Goal: Check status: Check status

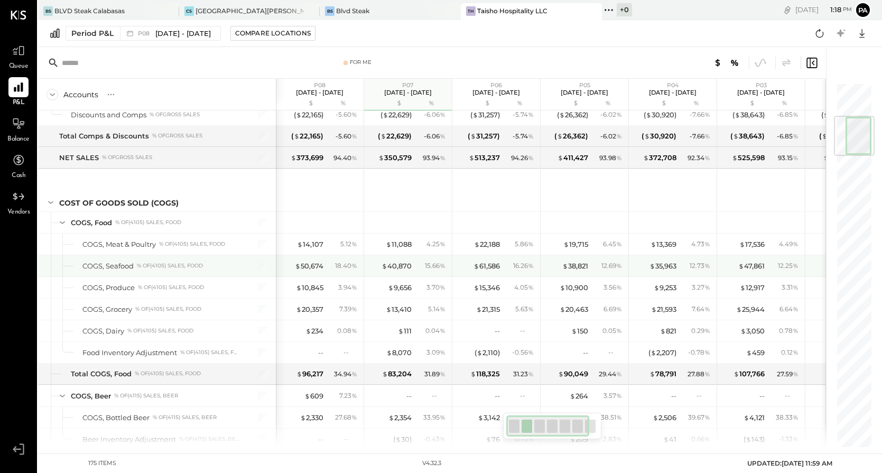
scroll to position [288, 0]
click at [345, 266] on div "18.40 %" at bounding box center [346, 266] width 22 height 10
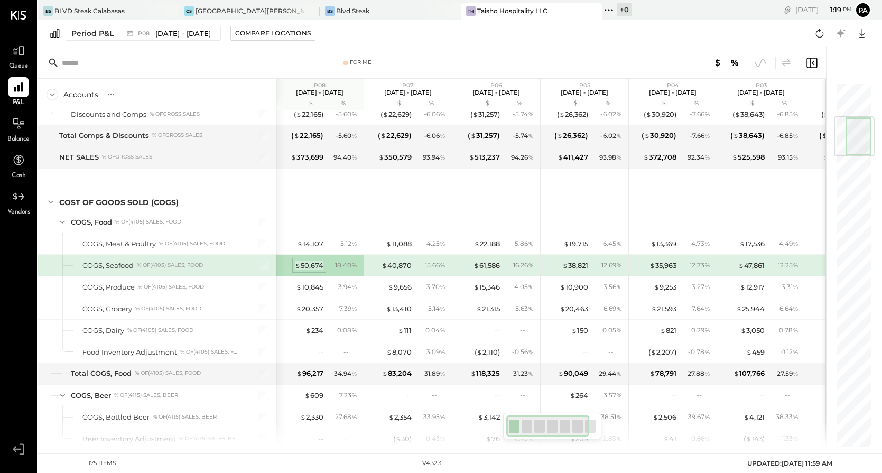
click at [317, 265] on div "$ 50,674" at bounding box center [309, 266] width 29 height 10
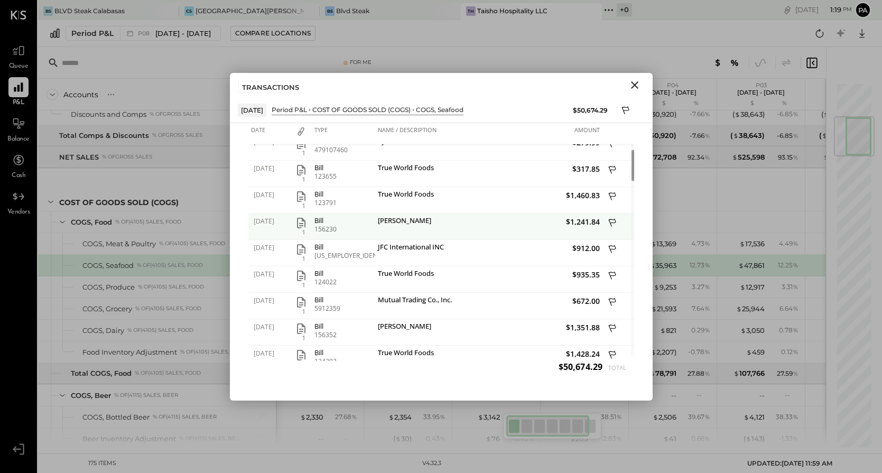
click at [298, 221] on icon "button" at bounding box center [301, 223] width 13 height 13
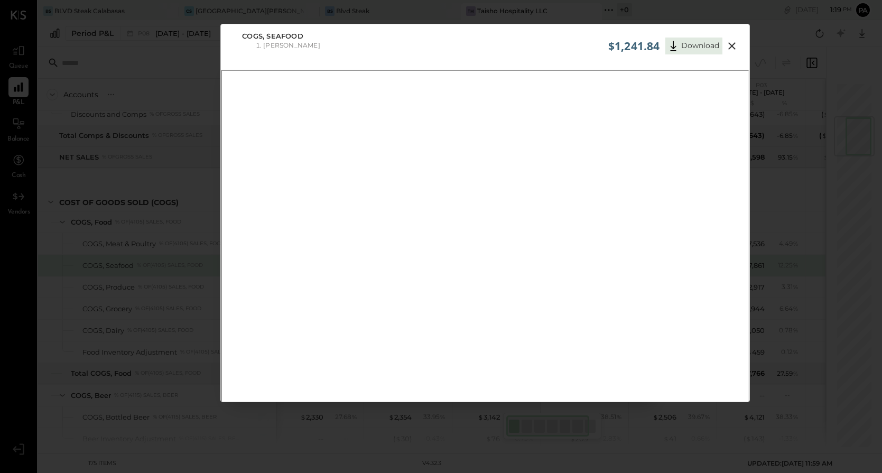
click at [732, 43] on icon at bounding box center [732, 46] width 13 height 13
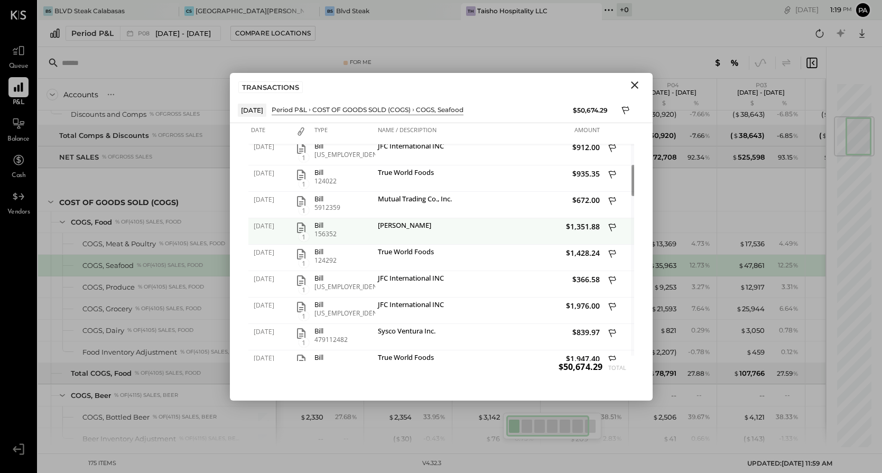
click at [301, 228] on icon "button" at bounding box center [301, 228] width 8 height 11
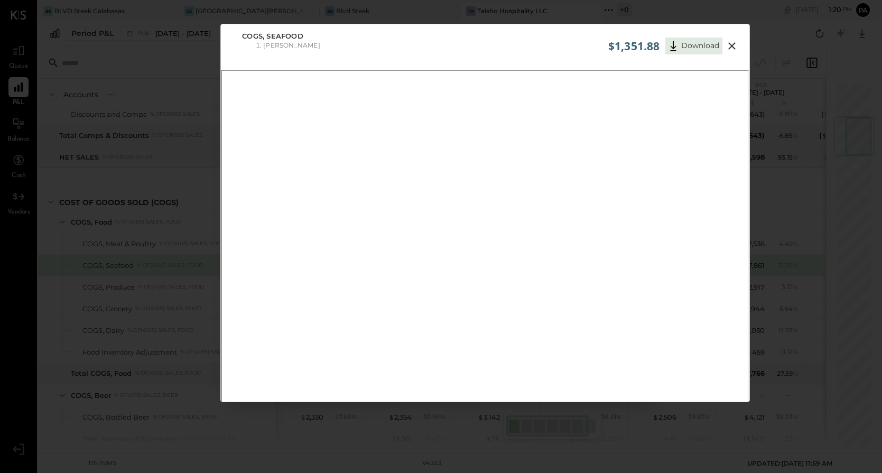
click at [733, 45] on icon at bounding box center [732, 46] width 13 height 13
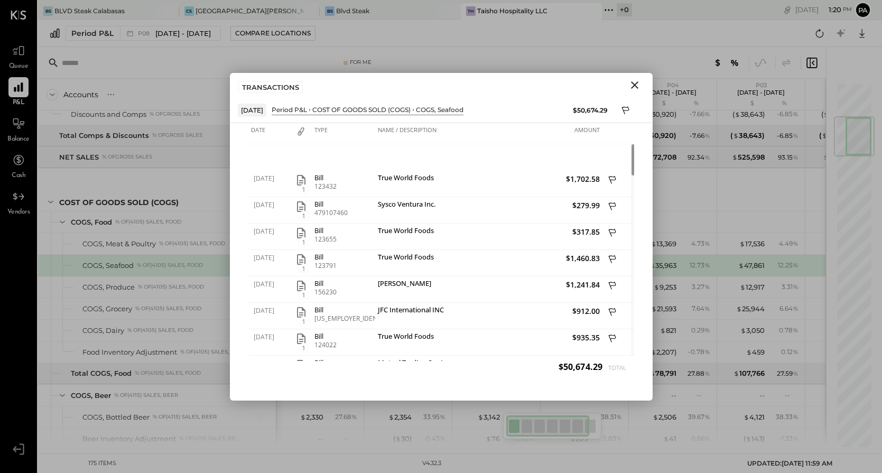
click at [635, 81] on icon "Close" at bounding box center [635, 85] width 13 height 13
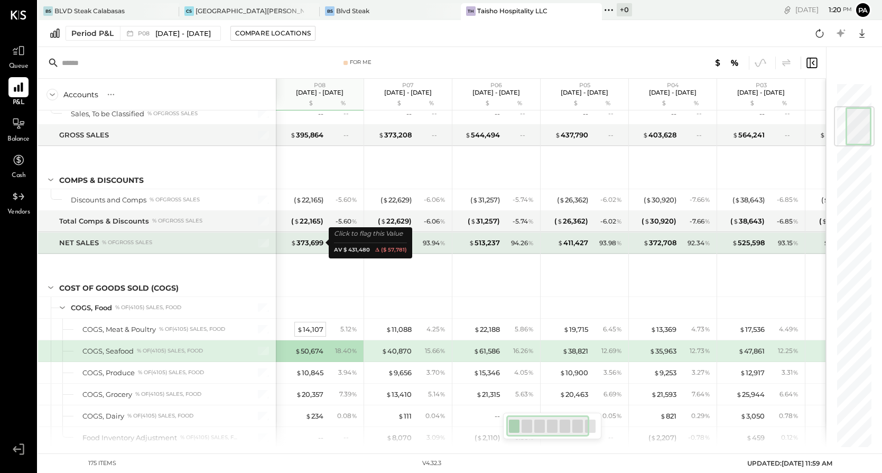
scroll to position [202, 0]
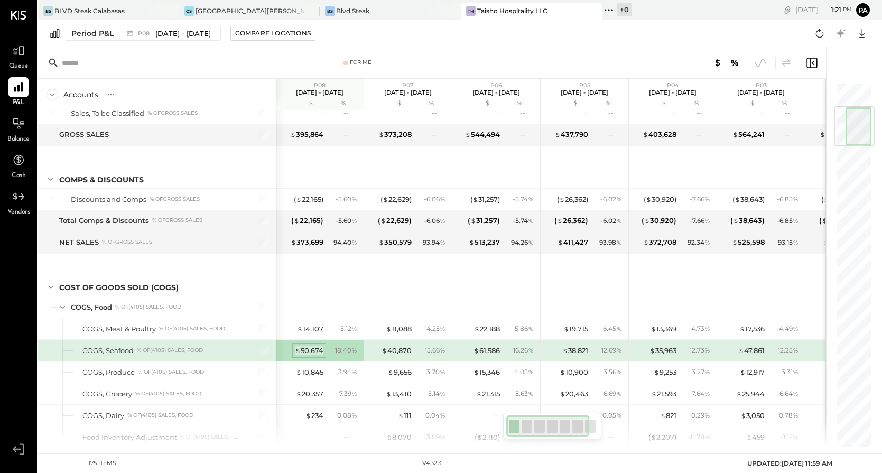
click at [315, 349] on div "$ 50,674" at bounding box center [309, 351] width 29 height 10
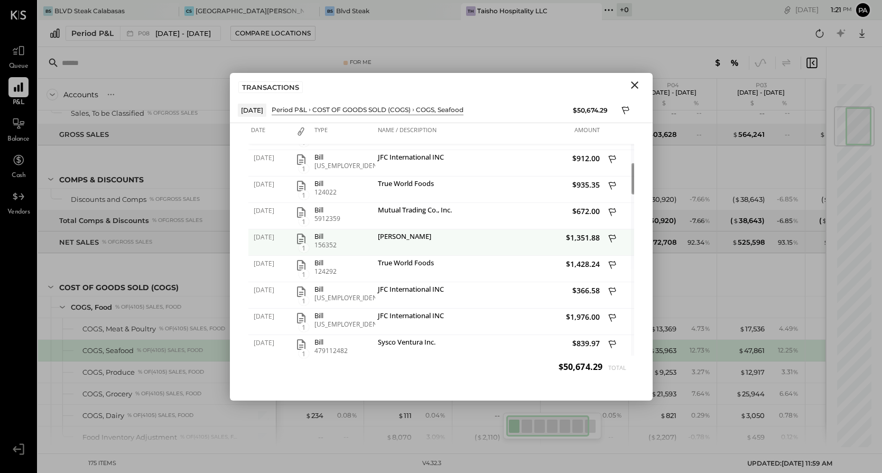
click at [301, 239] on icon "button" at bounding box center [301, 239] width 8 height 11
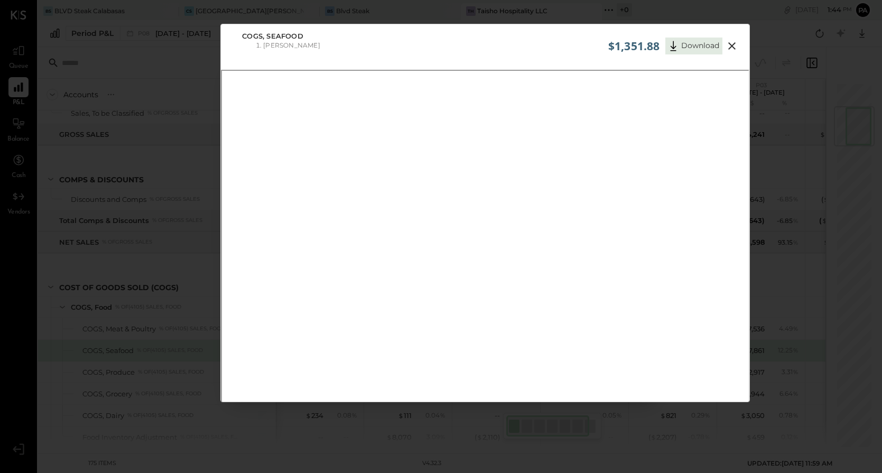
click at [733, 46] on icon at bounding box center [732, 46] width 13 height 13
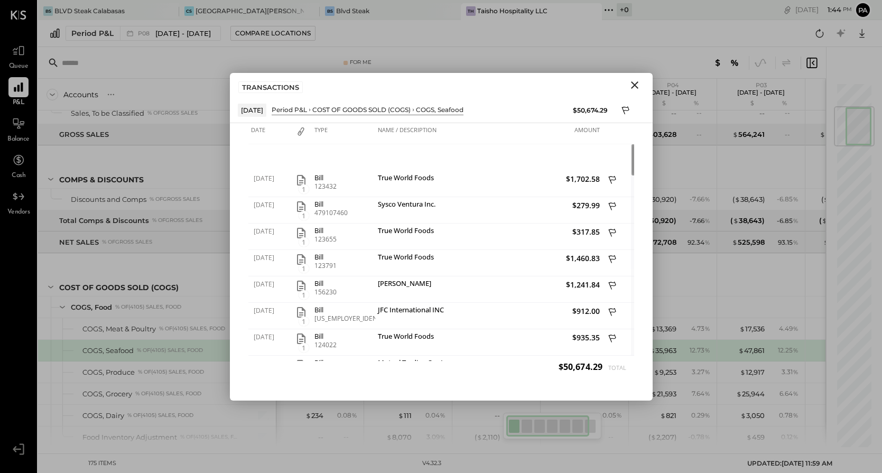
click at [636, 82] on icon "Close" at bounding box center [634, 84] width 7 height 7
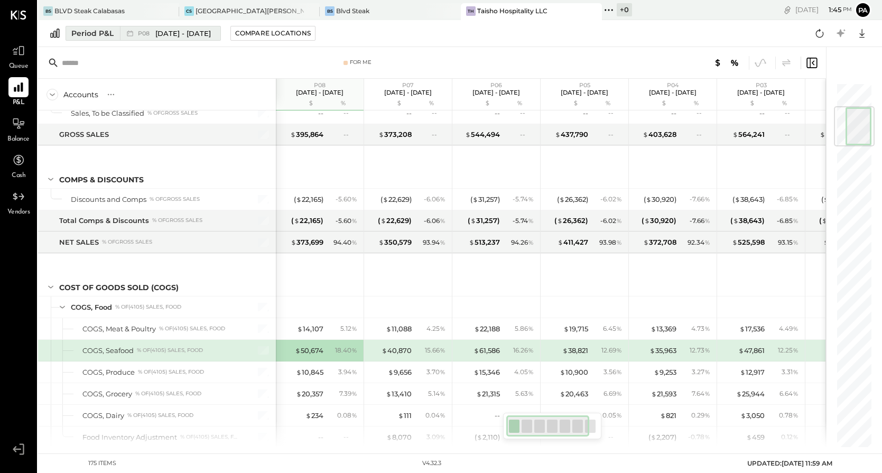
click at [170, 32] on span "[DATE] - [DATE]" at bounding box center [183, 34] width 56 height 10
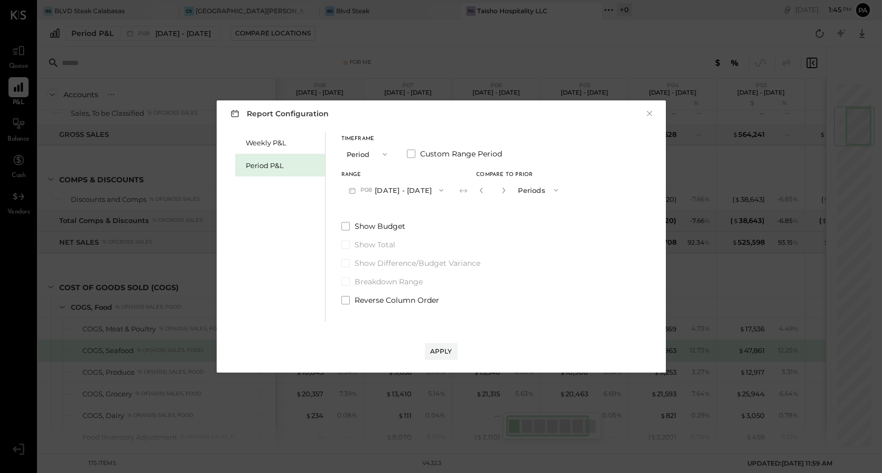
click at [409, 188] on button "P08 [DATE] - [DATE]" at bounding box center [397, 190] width 110 height 20
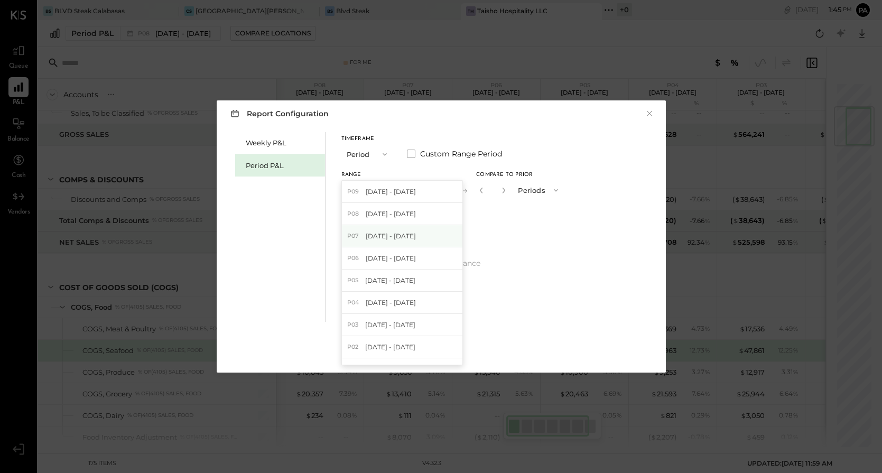
click at [408, 237] on span "[DATE] - [DATE]" at bounding box center [391, 236] width 50 height 9
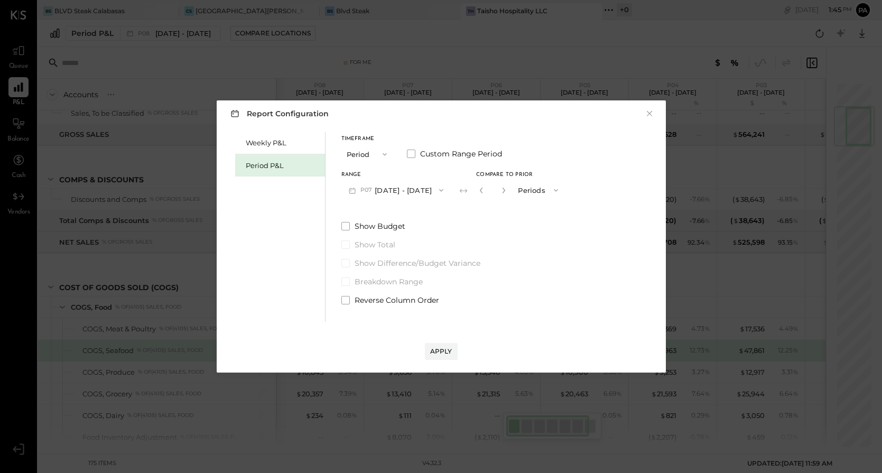
click at [444, 350] on div "Apply" at bounding box center [441, 351] width 22 height 9
